Goal: Information Seeking & Learning: Learn about a topic

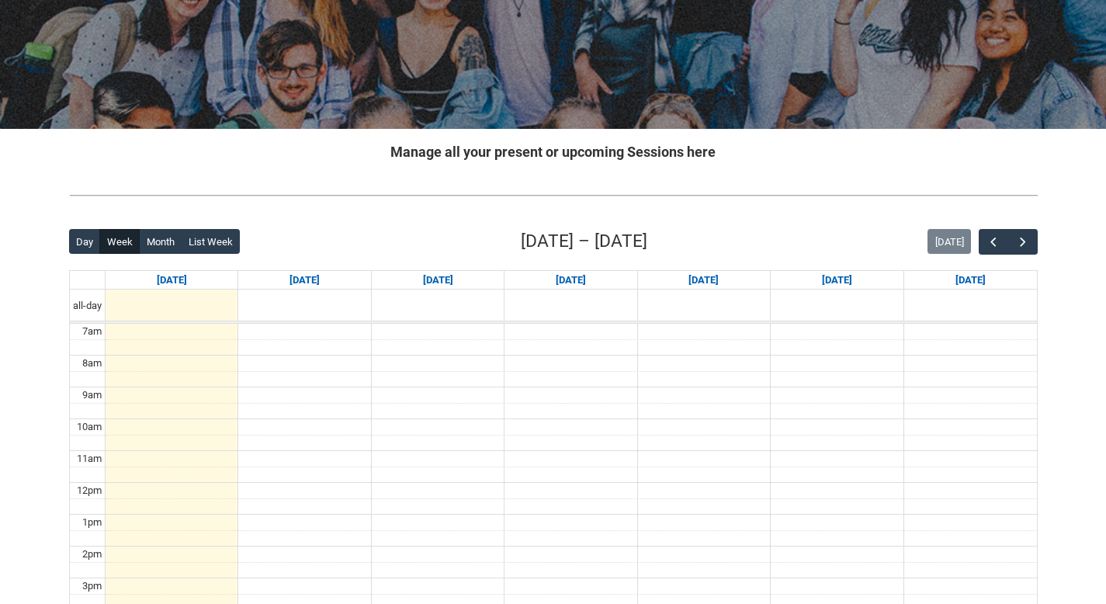
scroll to position [207, 0]
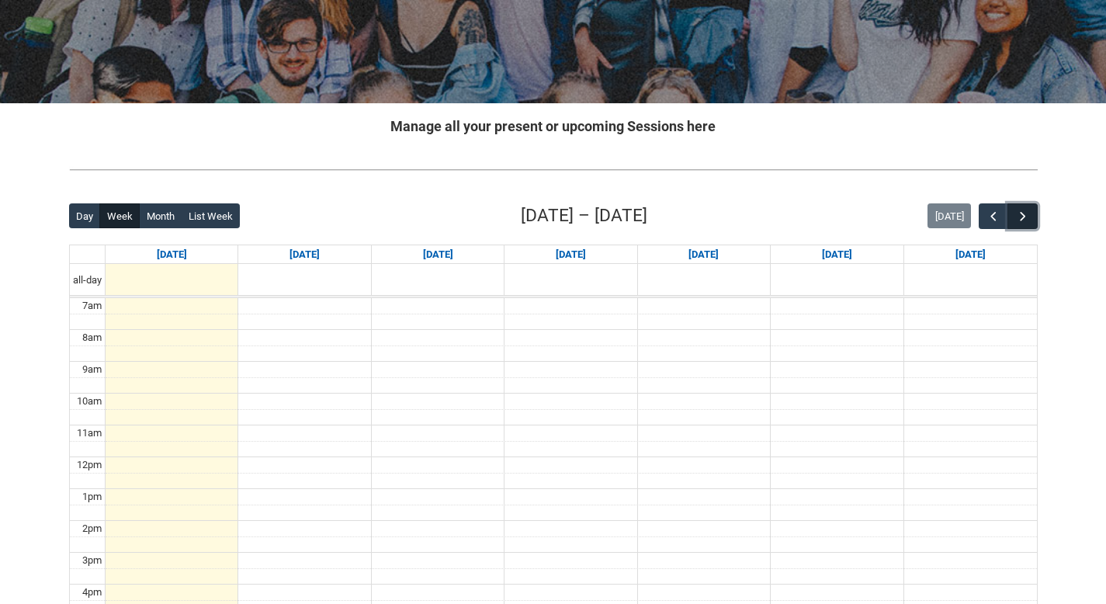
click at [1021, 221] on span "button" at bounding box center [1023, 217] width 16 height 16
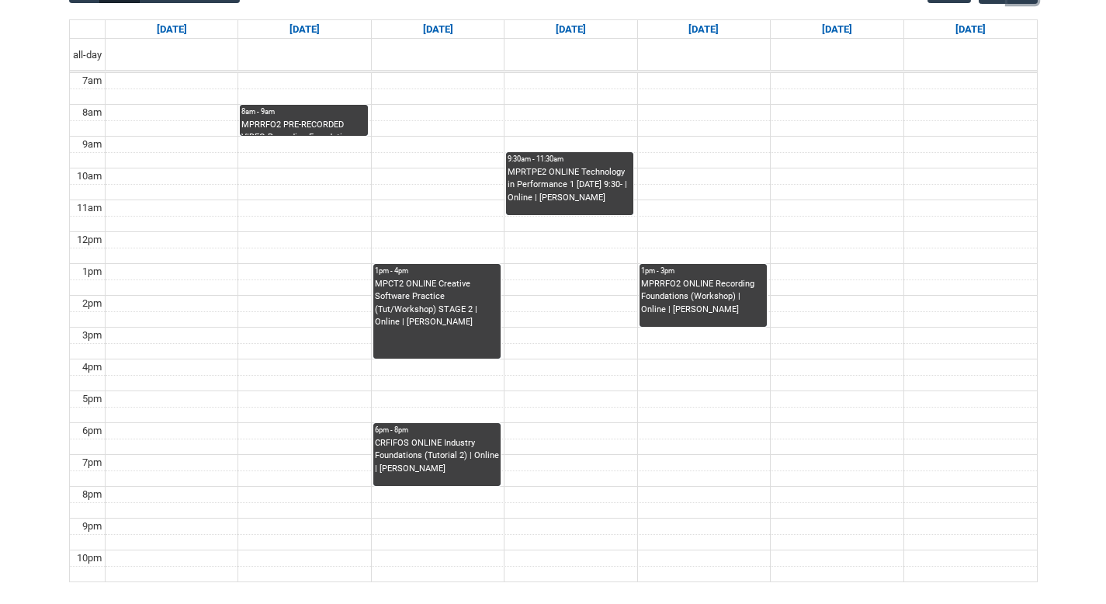
scroll to position [375, 0]
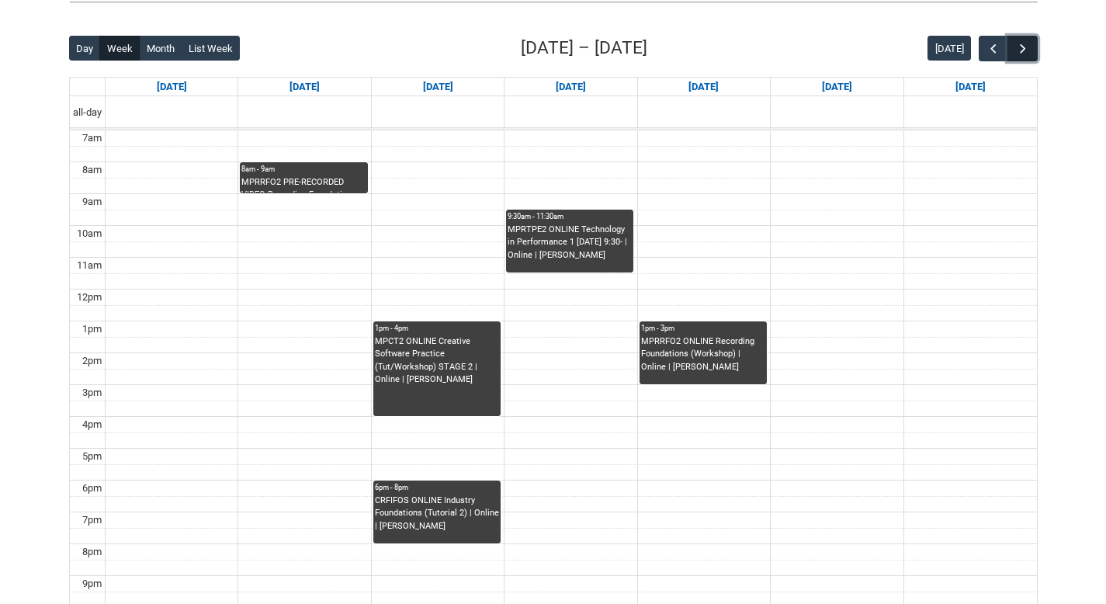
click at [1028, 46] on span "button" at bounding box center [1023, 49] width 16 height 16
click at [984, 47] on button "button" at bounding box center [993, 49] width 29 height 26
click at [302, 176] on div "MPRRFO2 PRE-RECORDED VIDEO Recording Foundations (Lecture/Tut) | Online | [PERS…" at bounding box center [303, 184] width 124 height 17
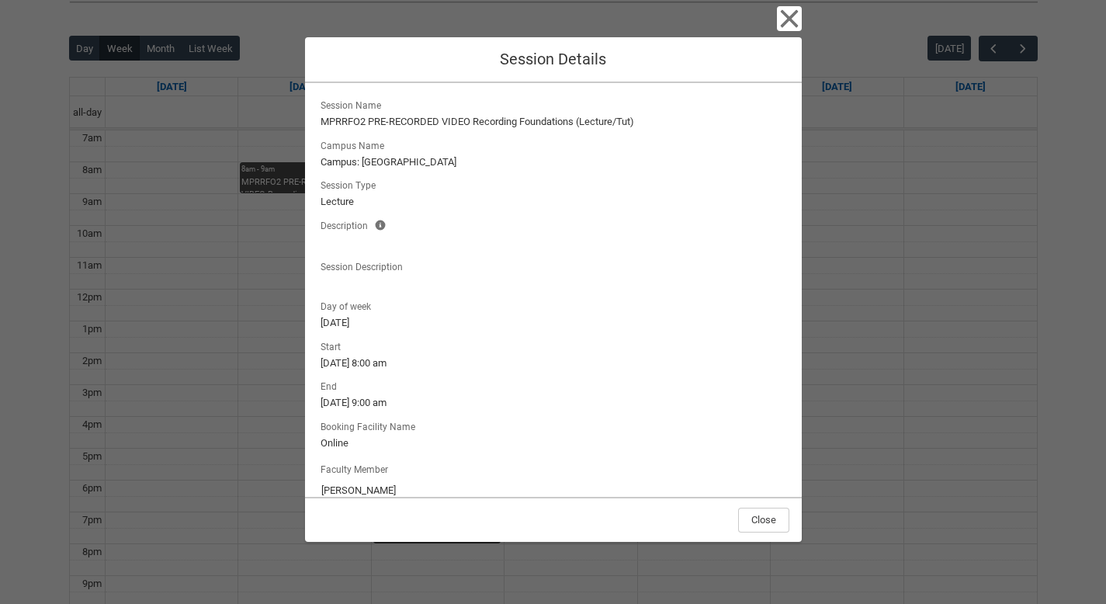
click at [267, 206] on div "Close Session Details Session Name MPRRFO2 PRE-RECORDED VIDEO Recording Foundat…" at bounding box center [553, 302] width 1106 height 604
click at [784, 17] on icon "button" at bounding box center [789, 18] width 25 height 25
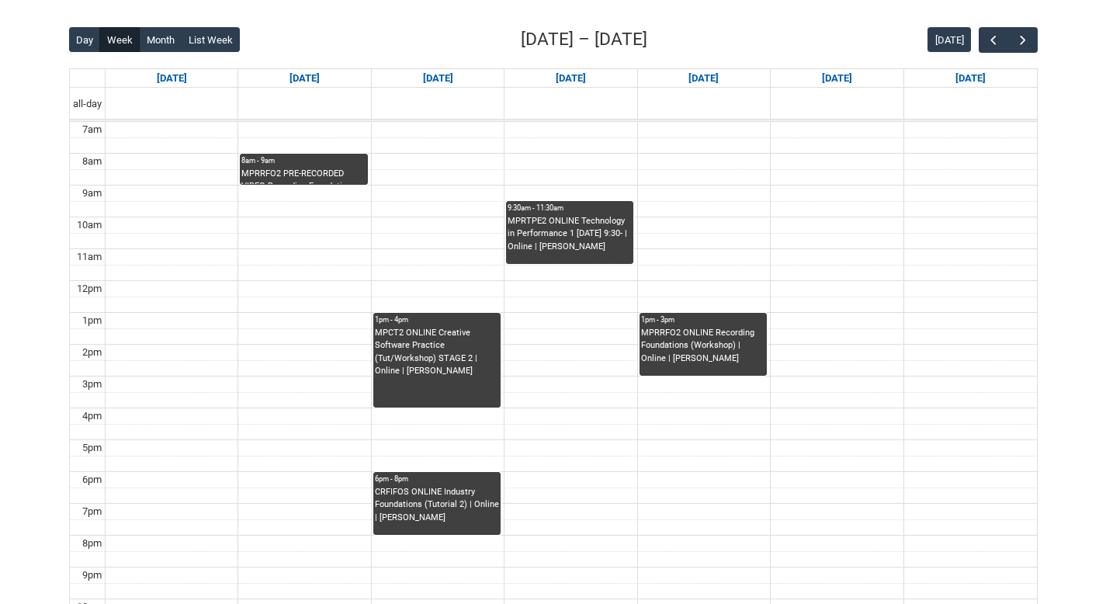
scroll to position [379, 0]
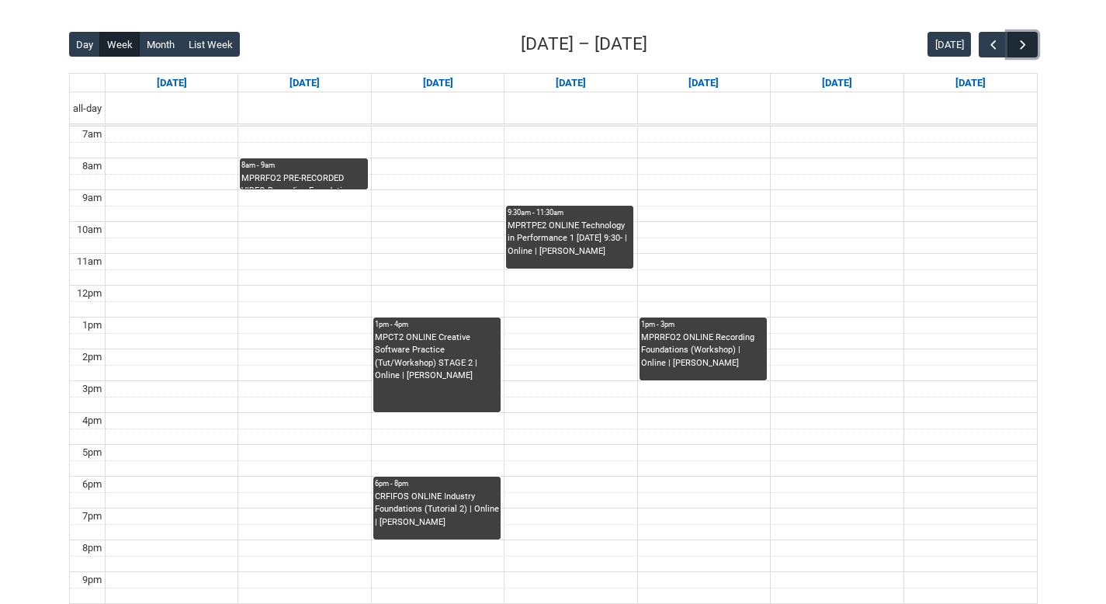
click at [1022, 47] on span "button" at bounding box center [1023, 45] width 16 height 16
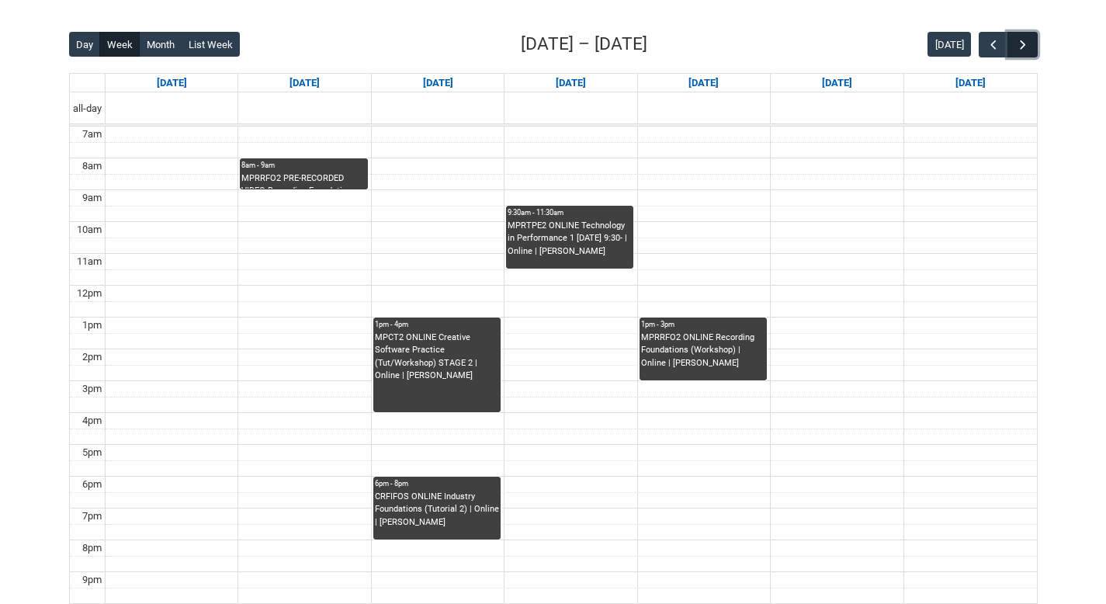
click at [1022, 47] on span "button" at bounding box center [1023, 45] width 16 height 16
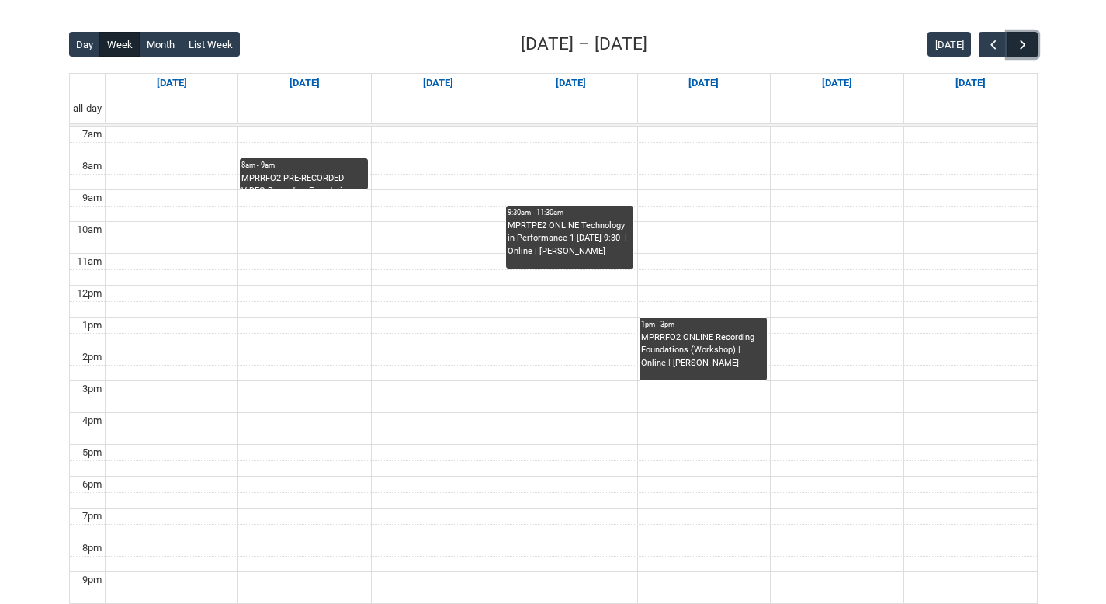
click at [1024, 48] on span "button" at bounding box center [1023, 45] width 16 height 16
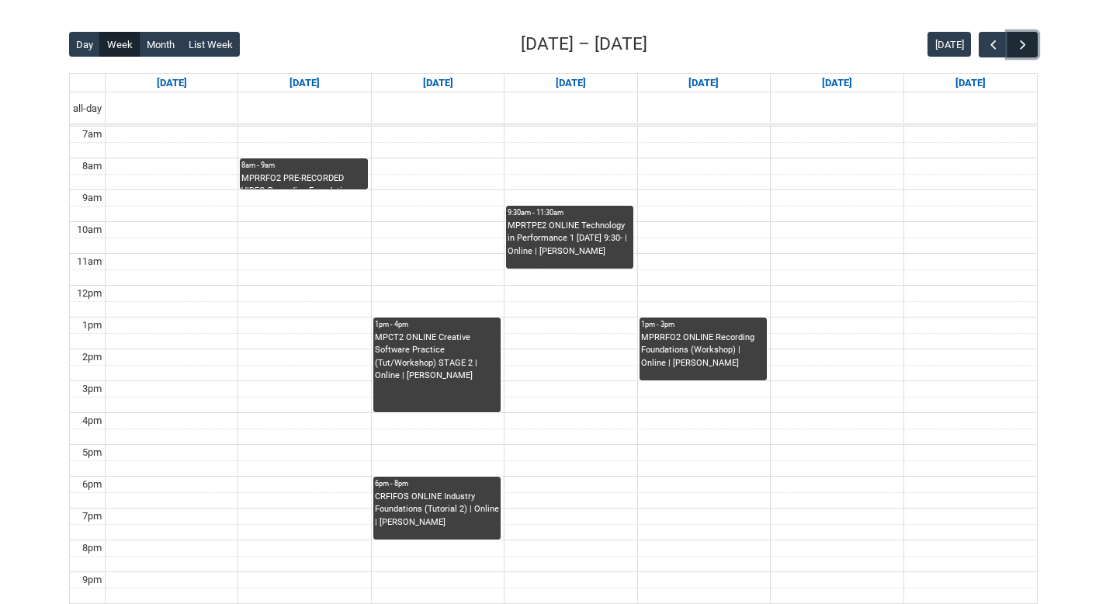
click at [1024, 48] on span "button" at bounding box center [1023, 45] width 16 height 16
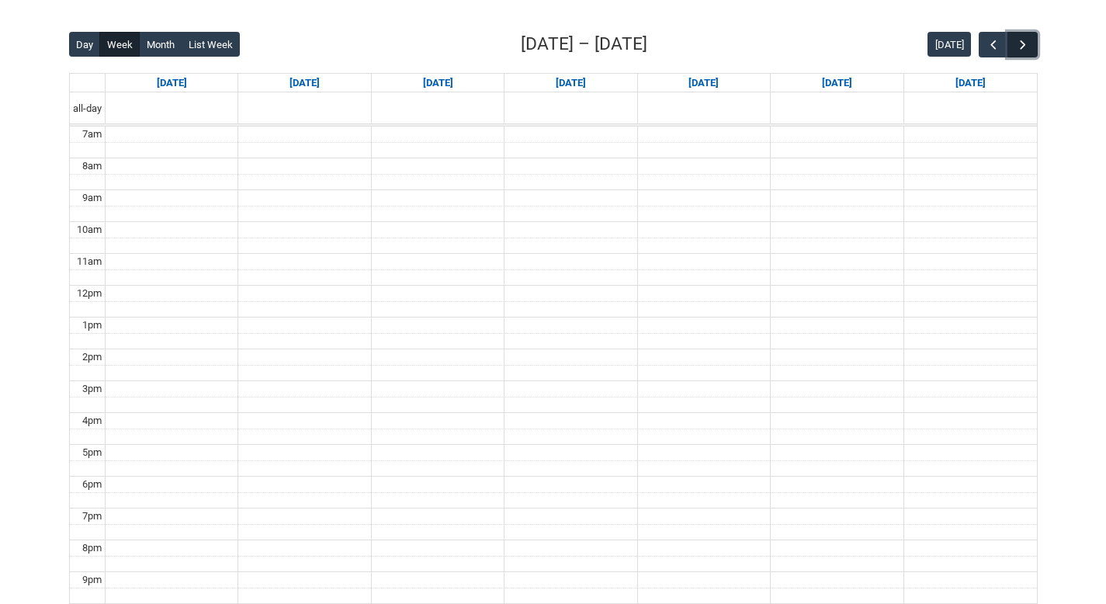
click at [1024, 48] on span "button" at bounding box center [1023, 45] width 16 height 16
click at [993, 44] on span "button" at bounding box center [994, 45] width 16 height 16
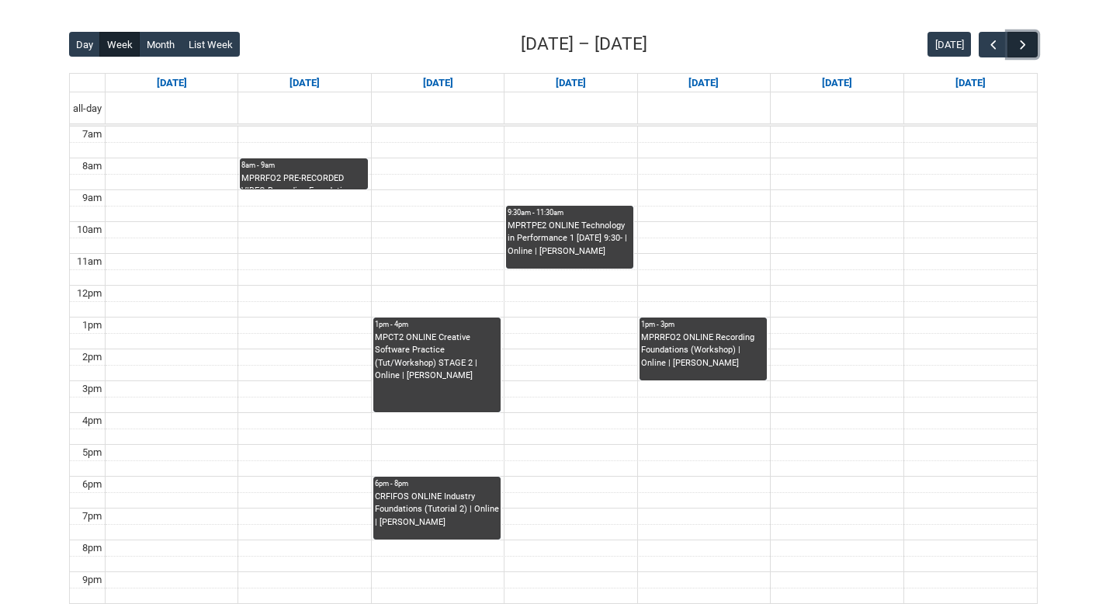
click at [1020, 44] on span "button" at bounding box center [1023, 45] width 16 height 16
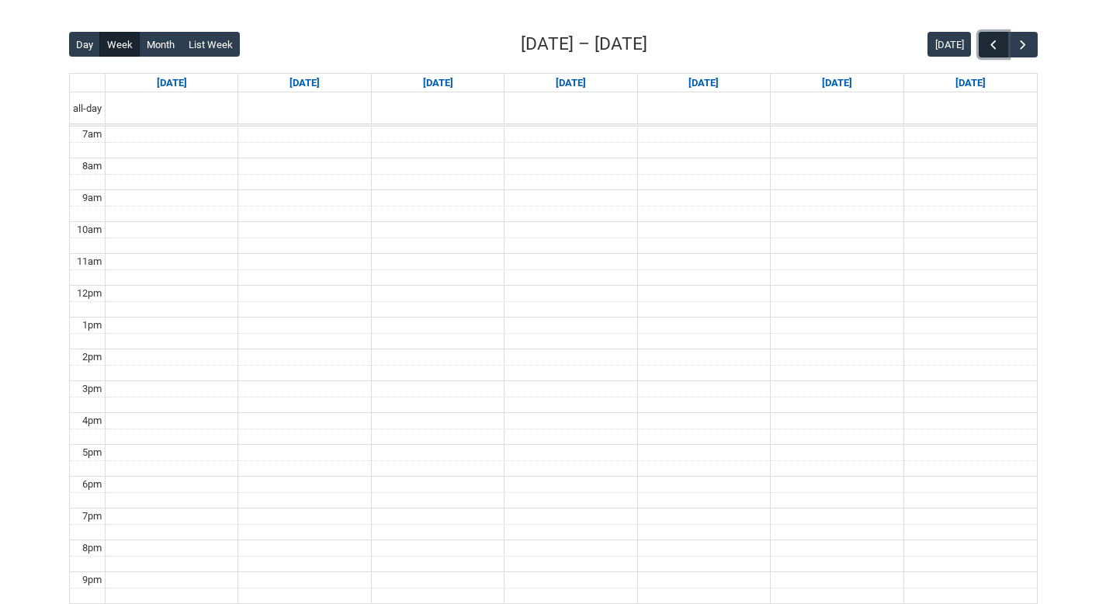
click at [1006, 44] on button "button" at bounding box center [993, 45] width 29 height 26
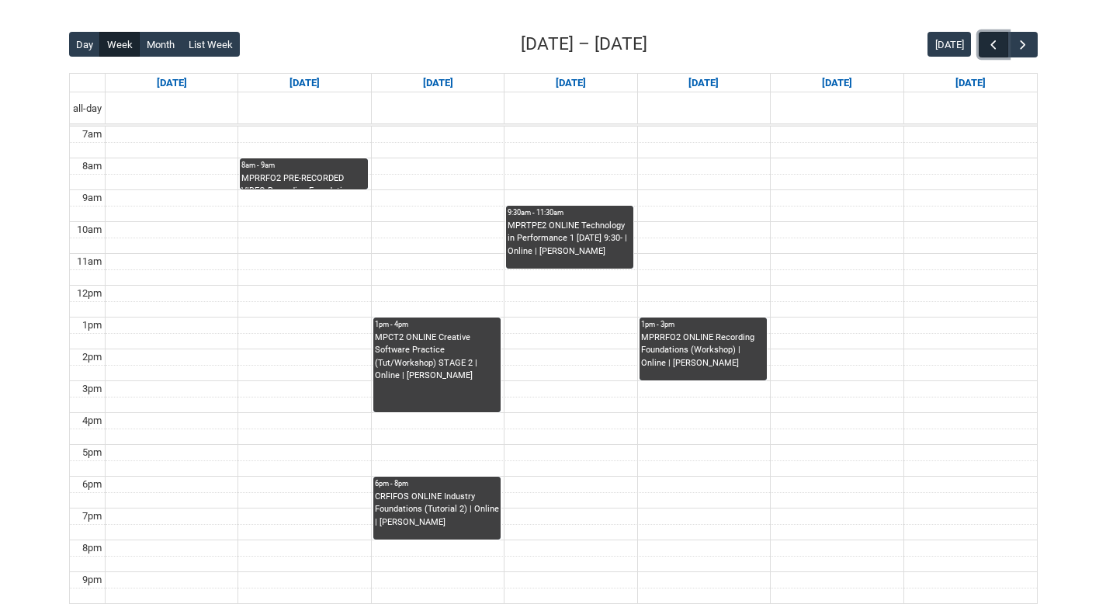
click at [1006, 44] on button "button" at bounding box center [993, 45] width 29 height 26
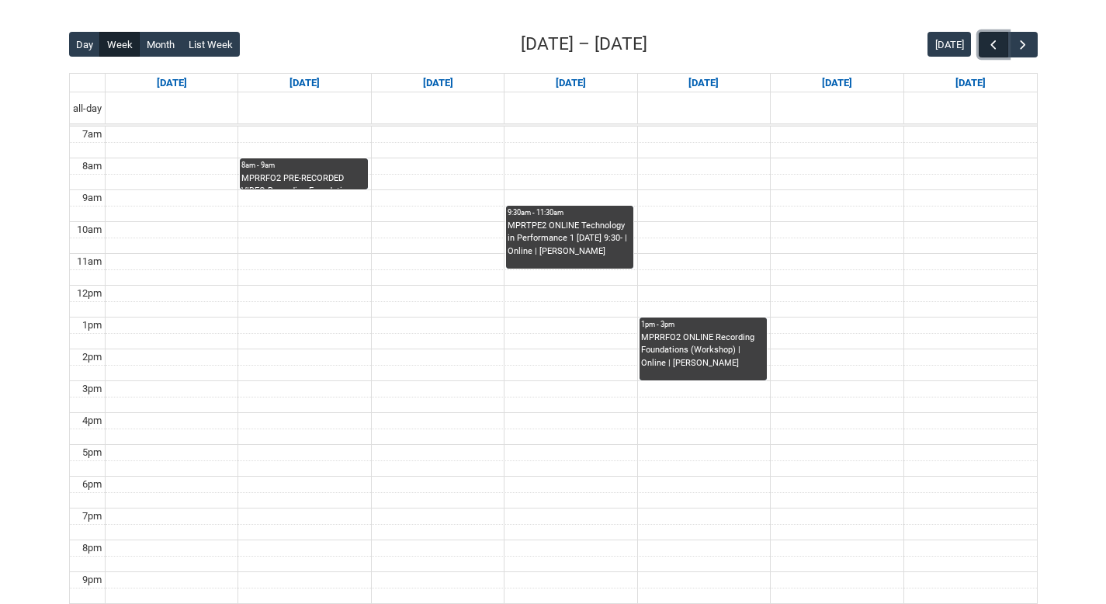
click at [1006, 44] on button "button" at bounding box center [993, 45] width 29 height 26
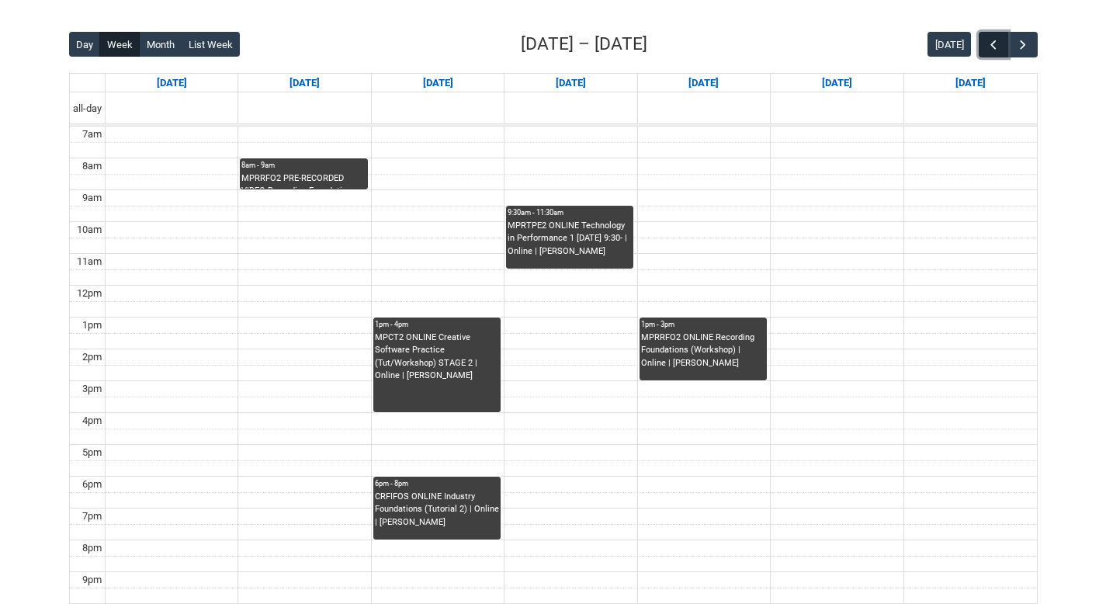
click at [1006, 44] on button "button" at bounding box center [993, 45] width 29 height 26
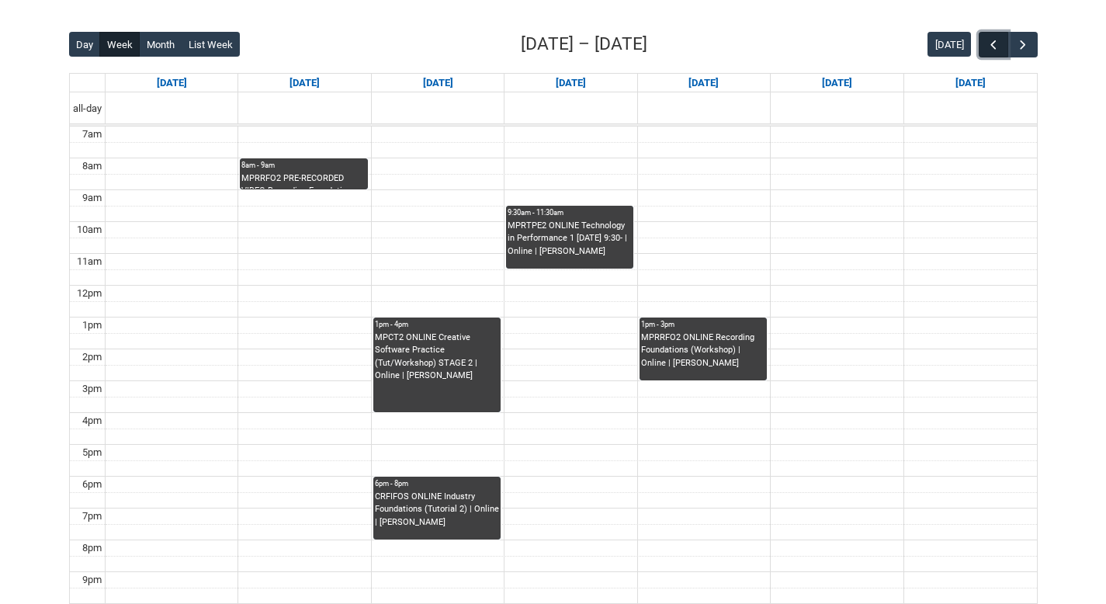
click at [1006, 44] on button "button" at bounding box center [993, 45] width 29 height 26
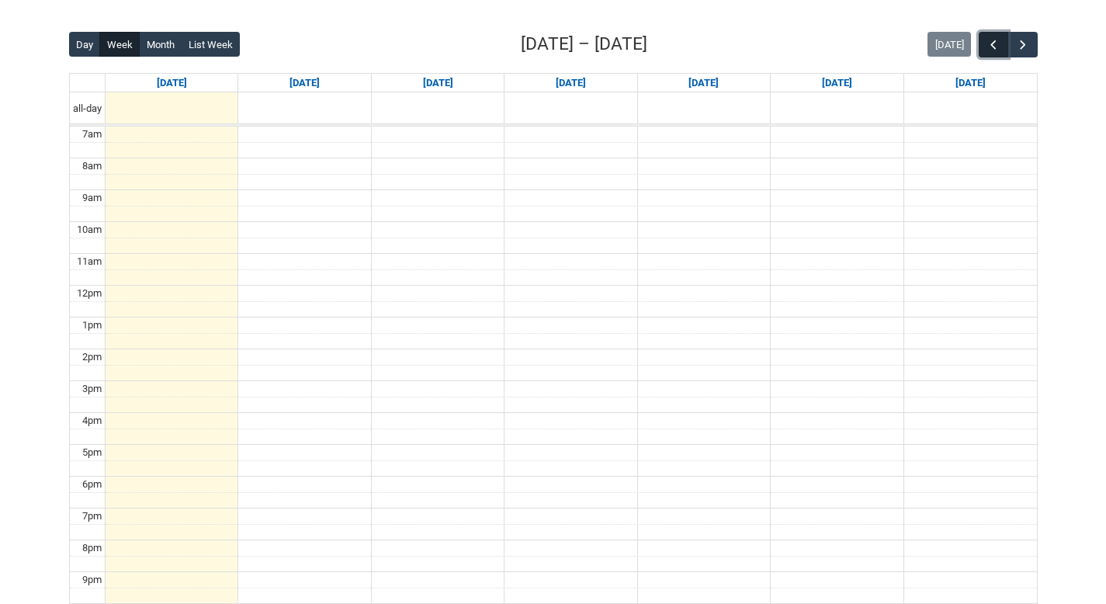
click at [1006, 44] on button "button" at bounding box center [993, 45] width 29 height 26
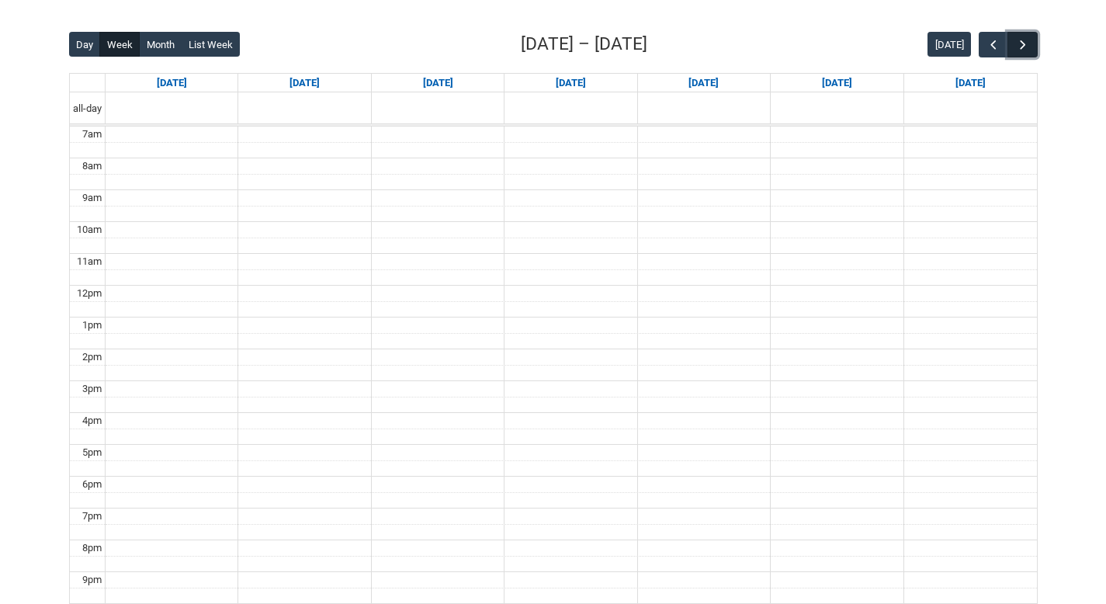
click at [1033, 44] on button "button" at bounding box center [1022, 45] width 29 height 26
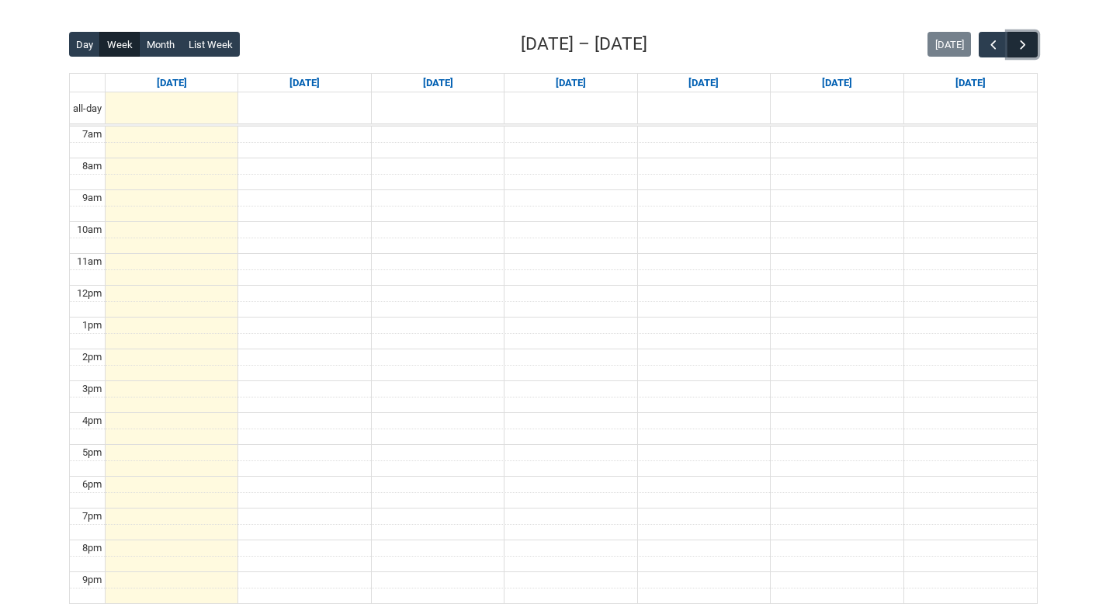
click at [1033, 44] on button "button" at bounding box center [1022, 45] width 29 height 26
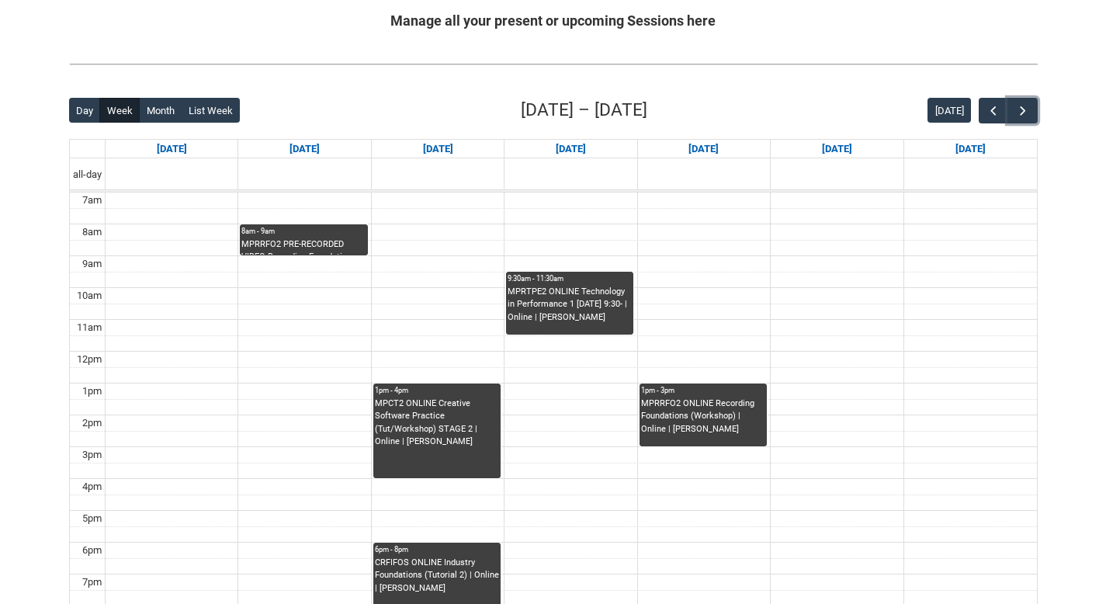
scroll to position [283, 0]
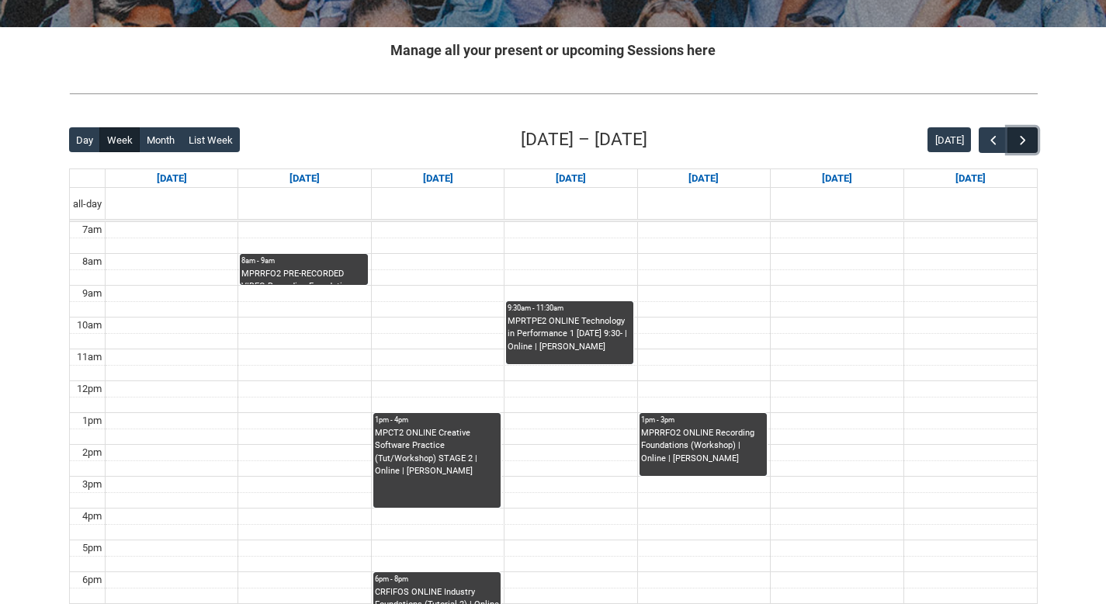
click at [1020, 140] on span "button" at bounding box center [1023, 141] width 16 height 16
click at [996, 136] on span "button" at bounding box center [994, 141] width 16 height 16
